Goal: Navigation & Orientation: Find specific page/section

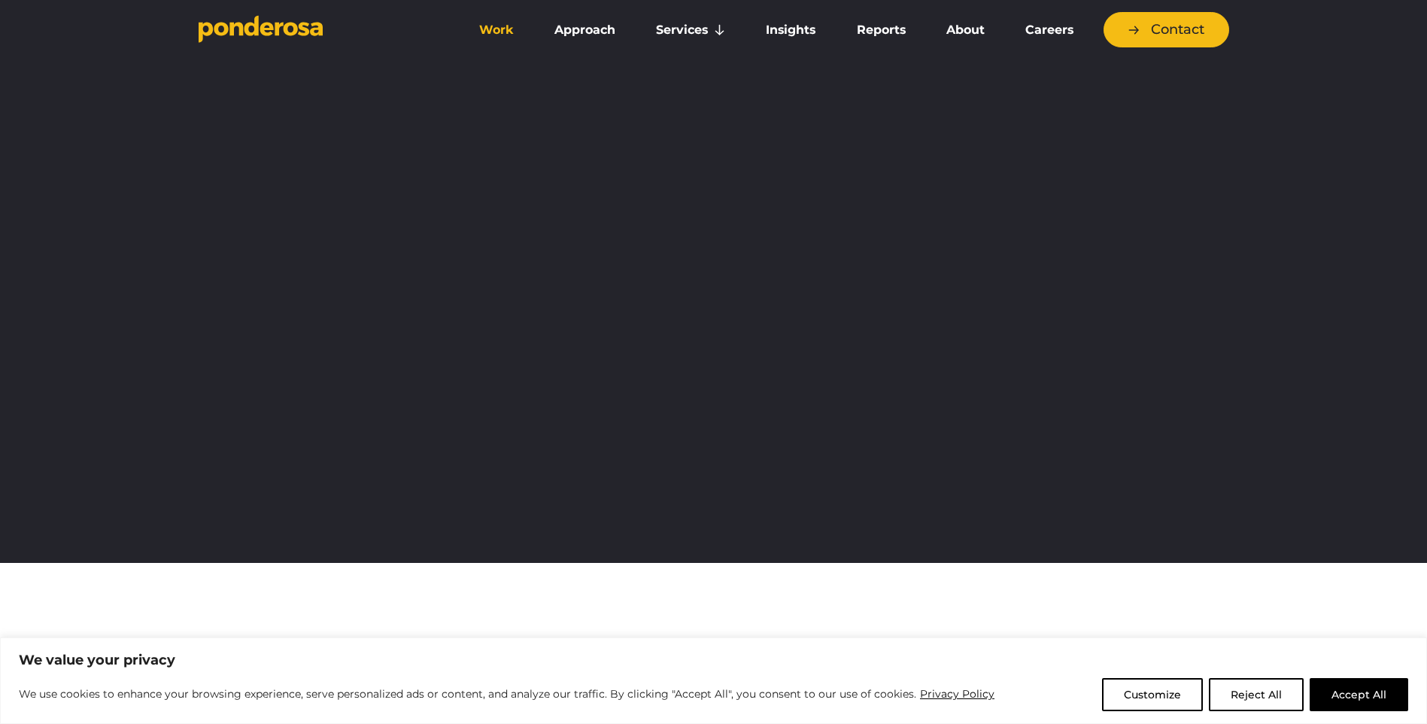
click at [497, 26] on link "Work" at bounding box center [496, 30] width 69 height 32
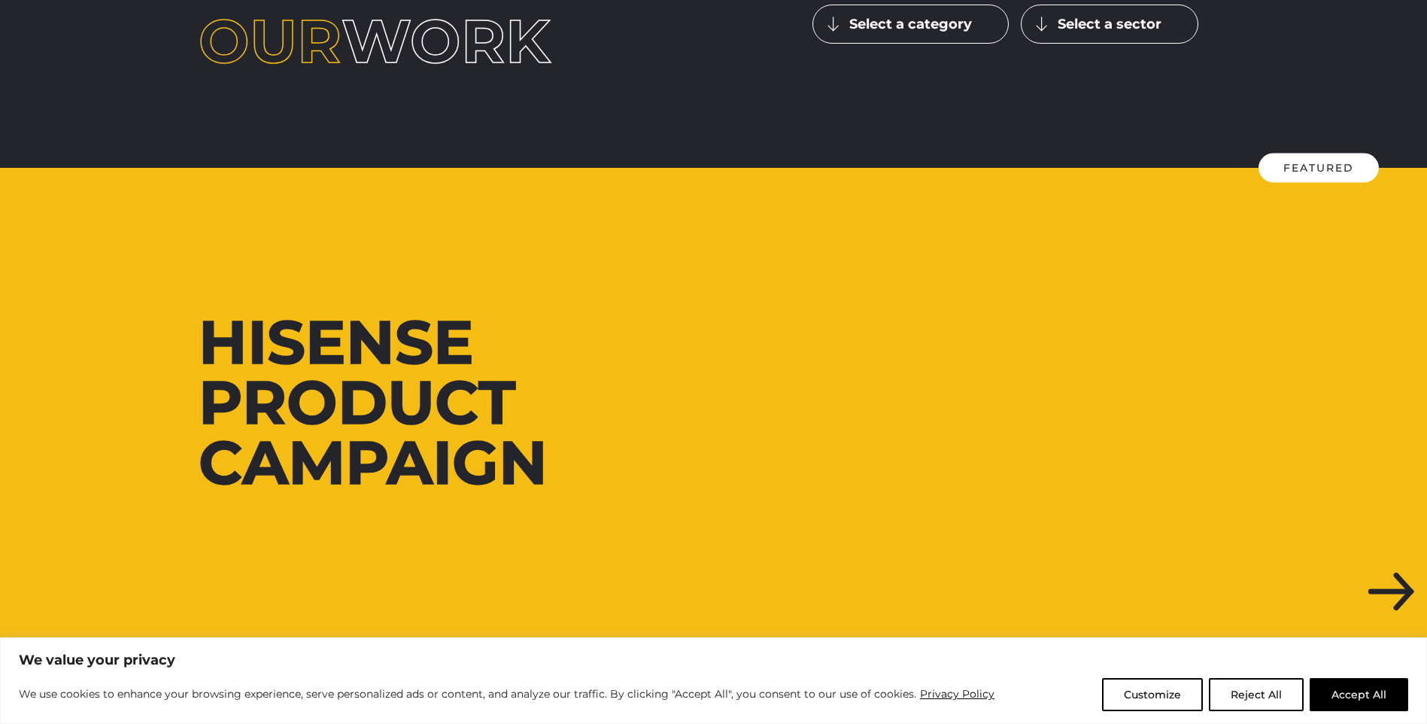
scroll to position [216, 0]
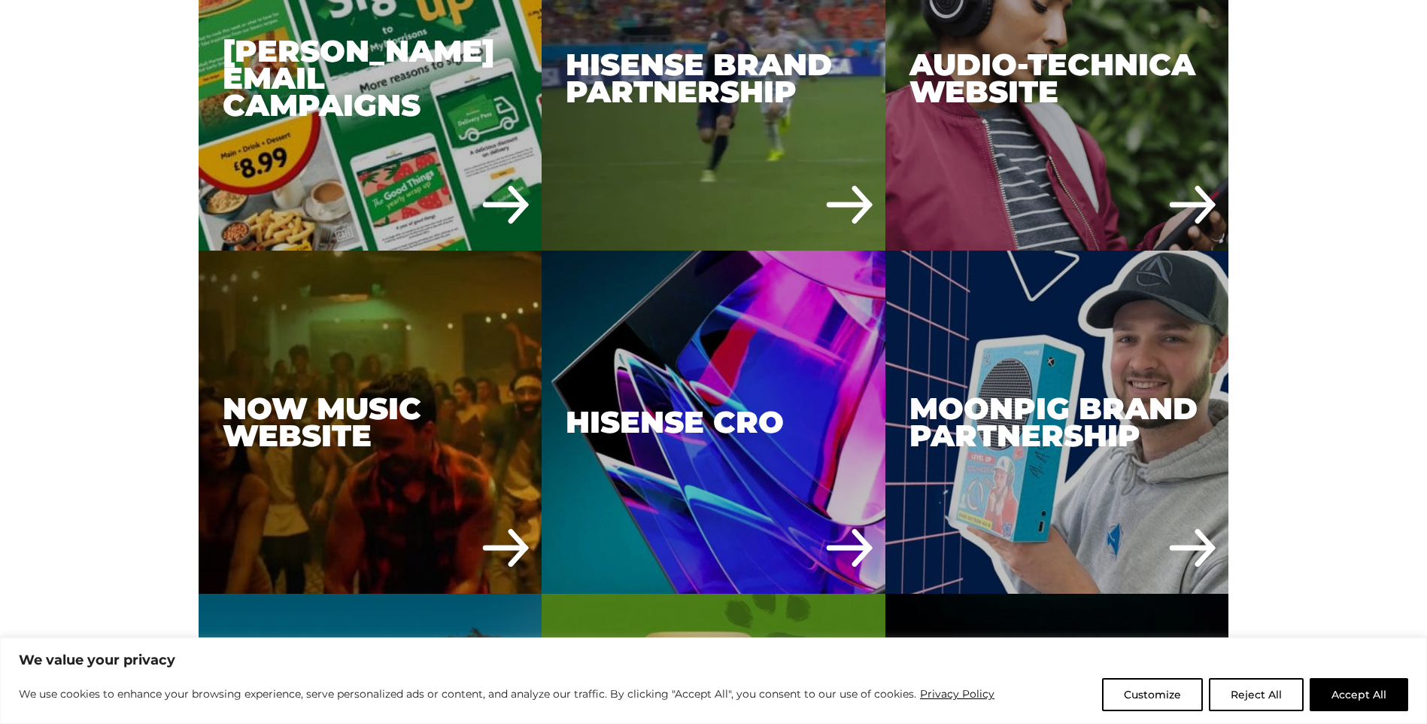
scroll to position [4438, 0]
